Goal: Task Accomplishment & Management: Use online tool/utility

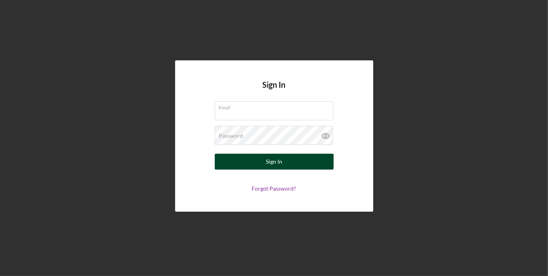
type input "[PERSON_NAME][EMAIL_ADDRESS][DOMAIN_NAME]"
click at [281, 164] on div "Sign In" at bounding box center [274, 161] width 16 height 16
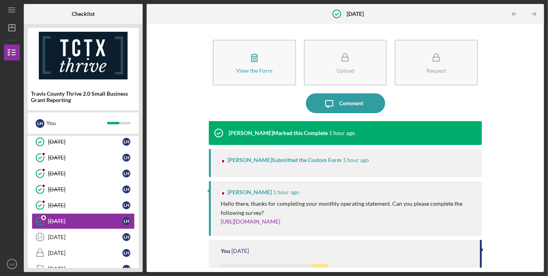
scroll to position [136, 0]
